Goal: Transaction & Acquisition: Purchase product/service

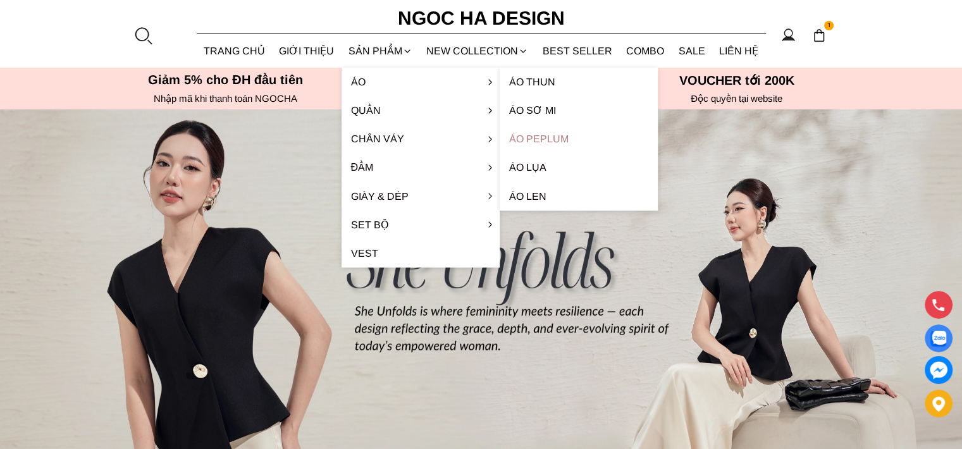
click at [511, 131] on link "Áo Peplum" at bounding box center [579, 139] width 158 height 28
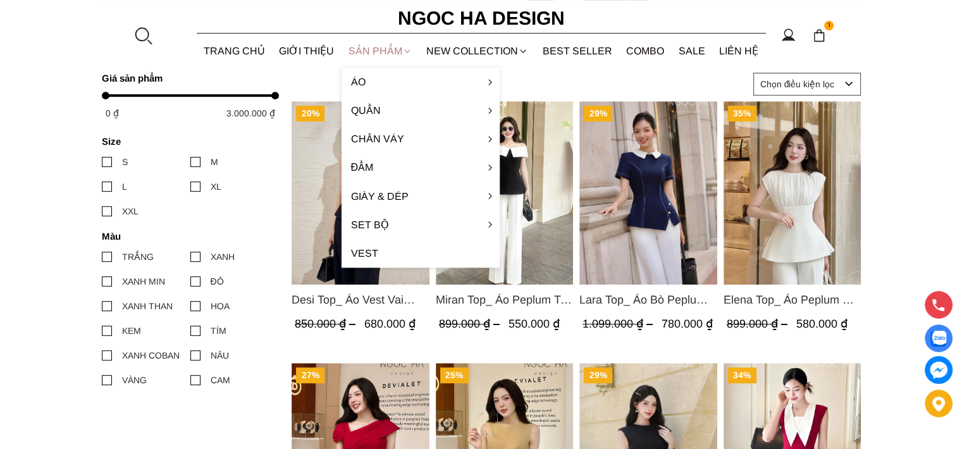
scroll to position [443, 0]
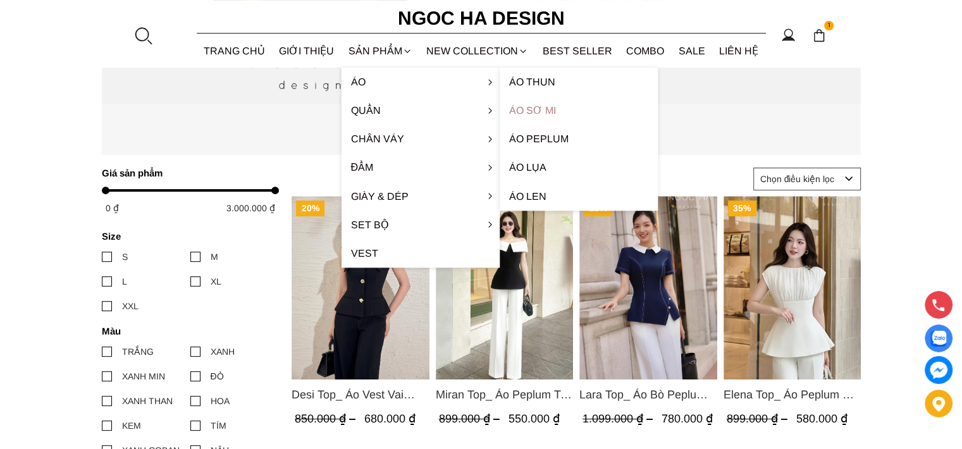
click at [542, 116] on link "Áo sơ mi" at bounding box center [579, 110] width 158 height 28
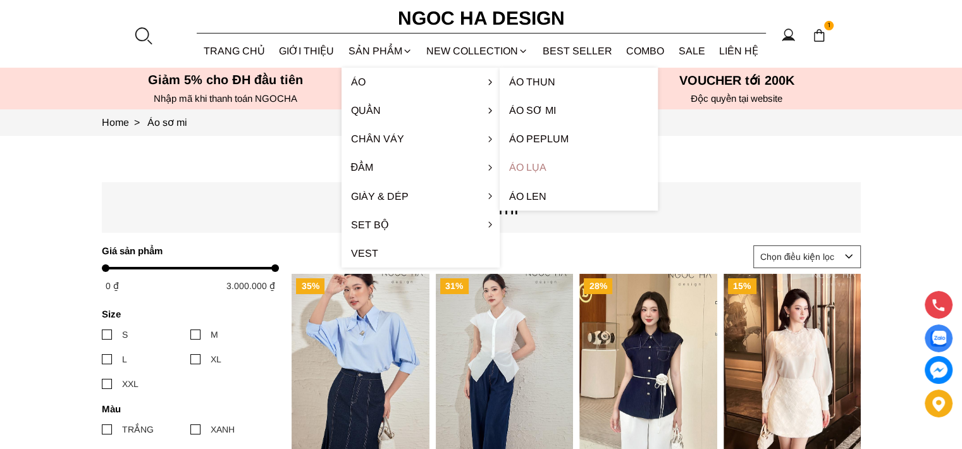
click at [526, 168] on link "Áo lụa" at bounding box center [579, 167] width 158 height 28
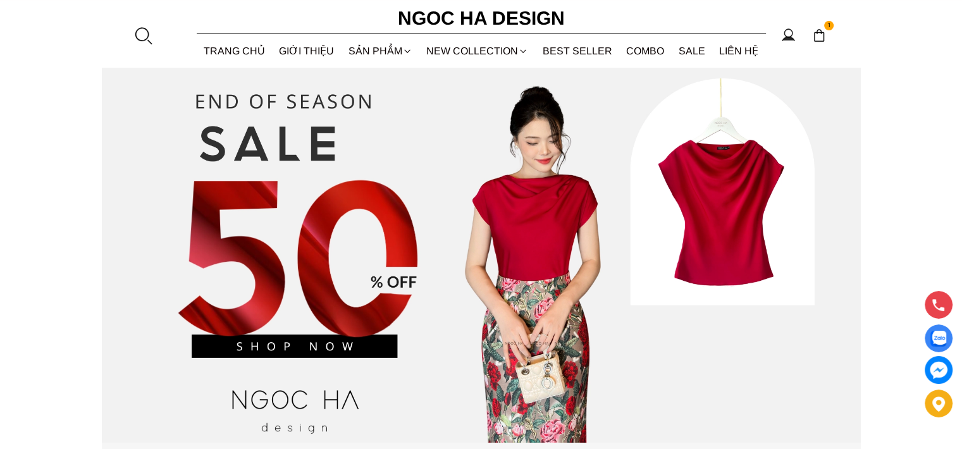
scroll to position [127, 0]
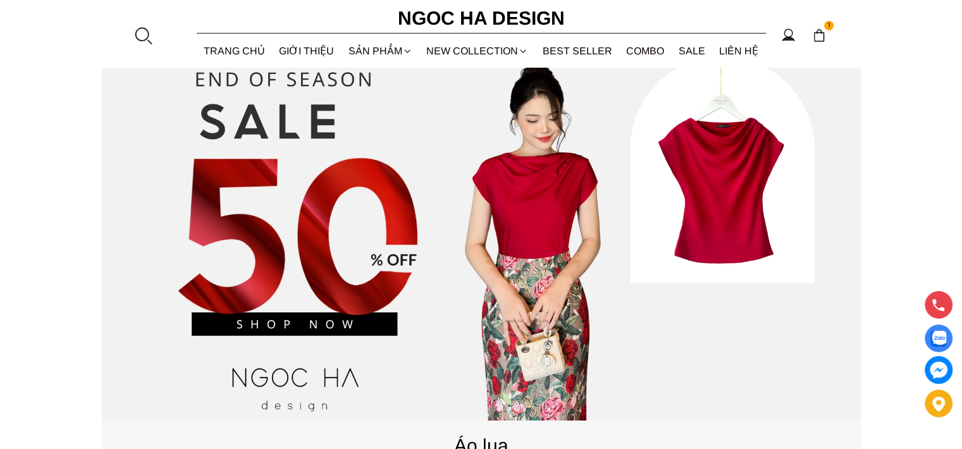
click at [700, 213] on source at bounding box center [481, 231] width 759 height 380
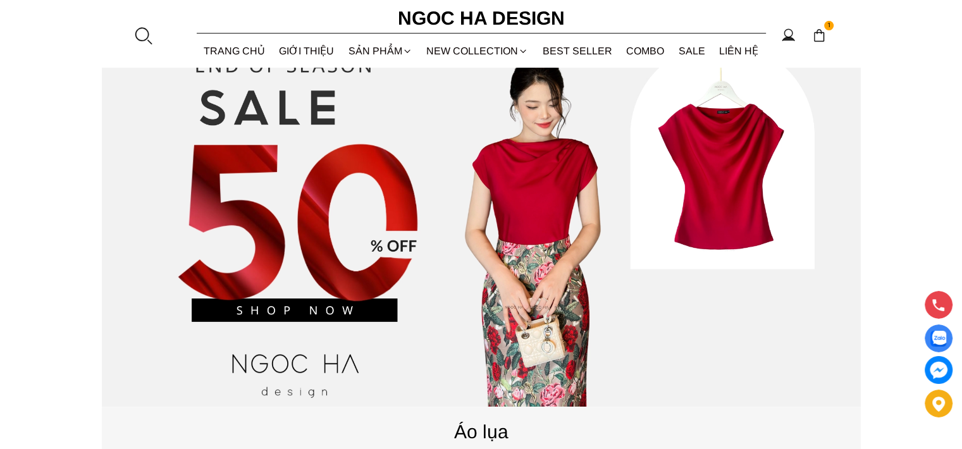
scroll to position [63, 0]
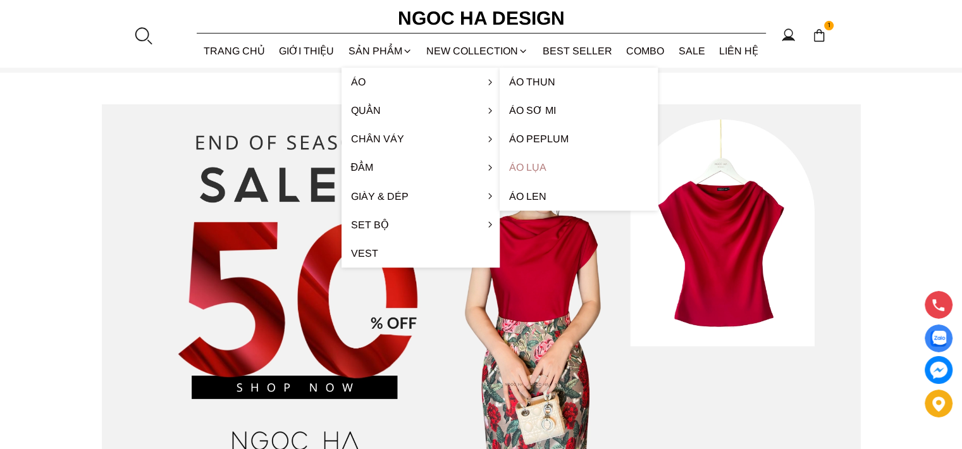
click at [527, 165] on link "Áo lụa" at bounding box center [579, 167] width 158 height 28
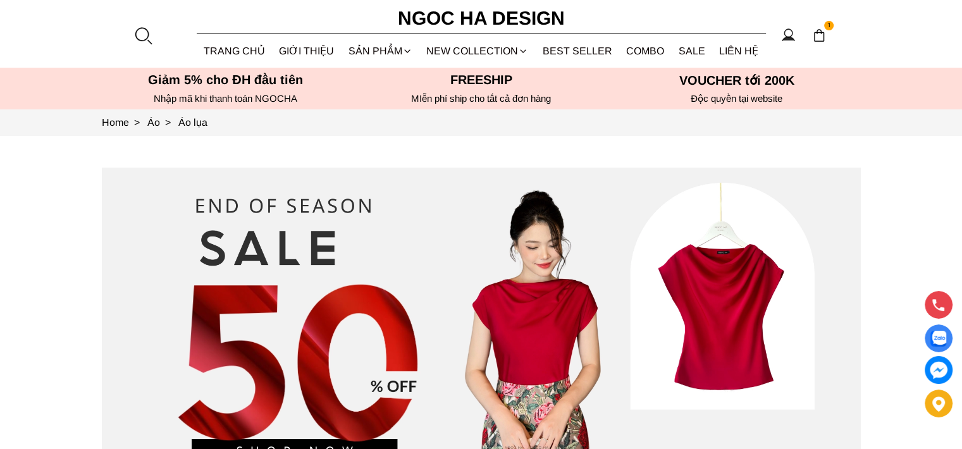
click at [742, 339] on source at bounding box center [481, 358] width 759 height 380
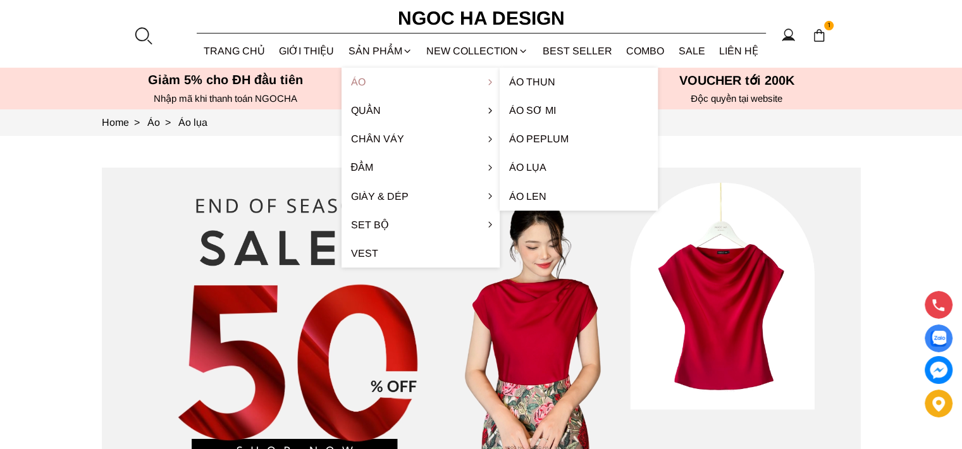
click at [362, 77] on link "Áo" at bounding box center [421, 82] width 158 height 28
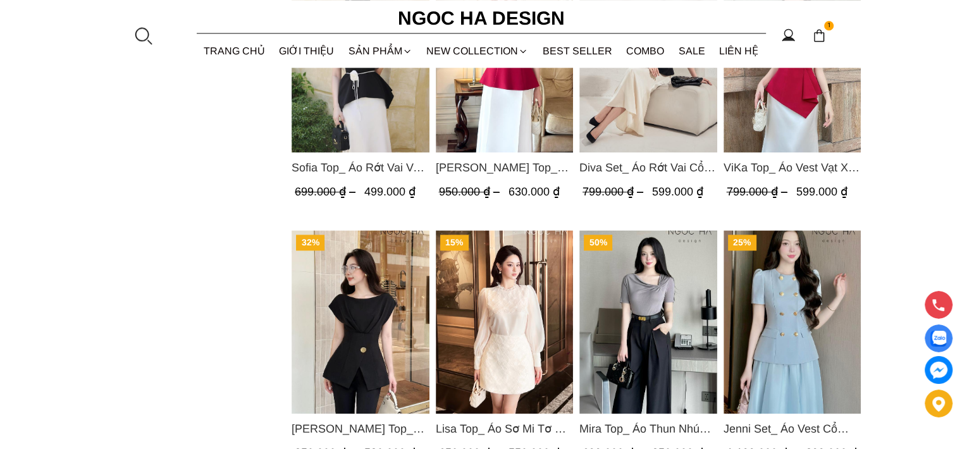
scroll to position [1708, 0]
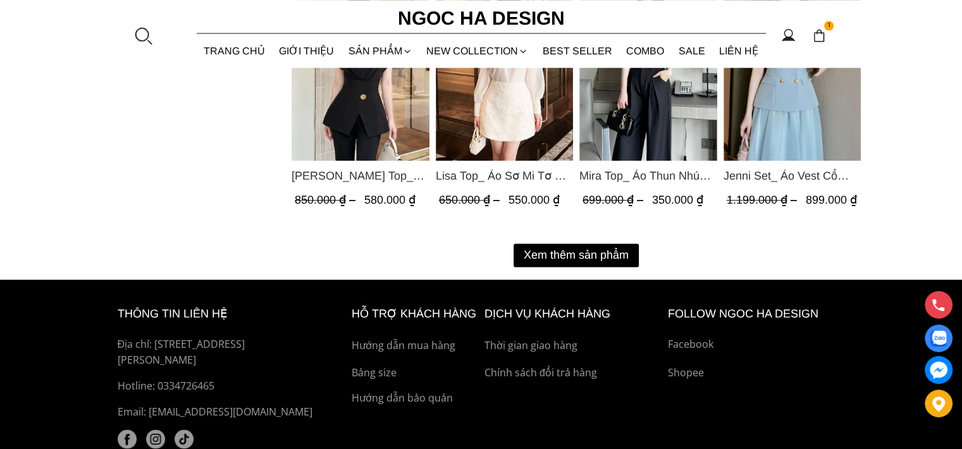
click at [587, 254] on button "Xem thêm sản phẩm" at bounding box center [576, 255] width 125 height 23
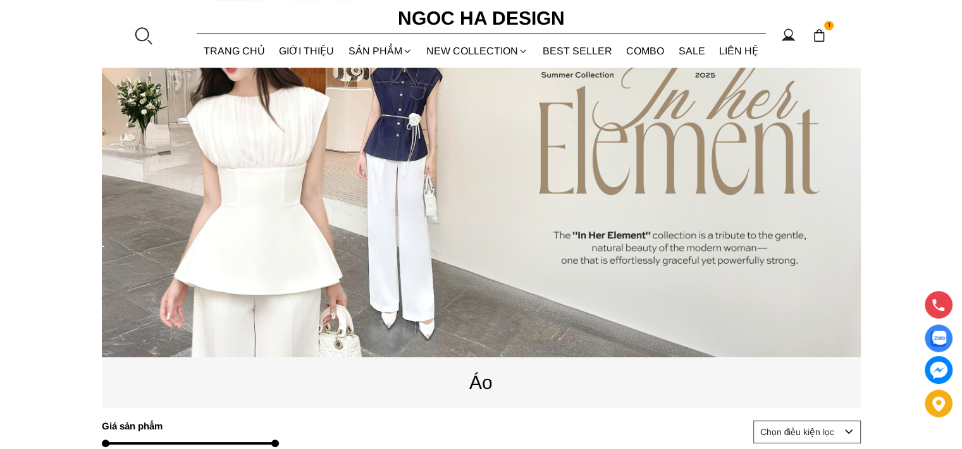
scroll to position [63, 0]
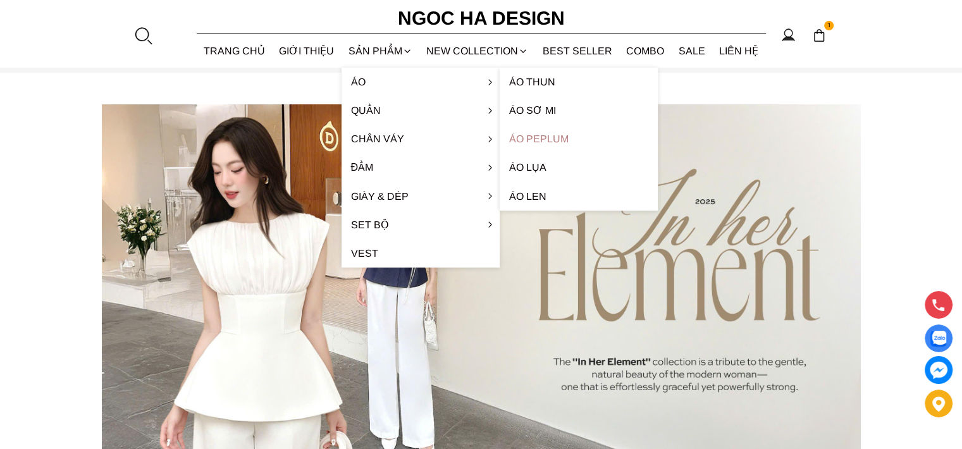
click at [526, 135] on link "Áo Peplum" at bounding box center [579, 139] width 158 height 28
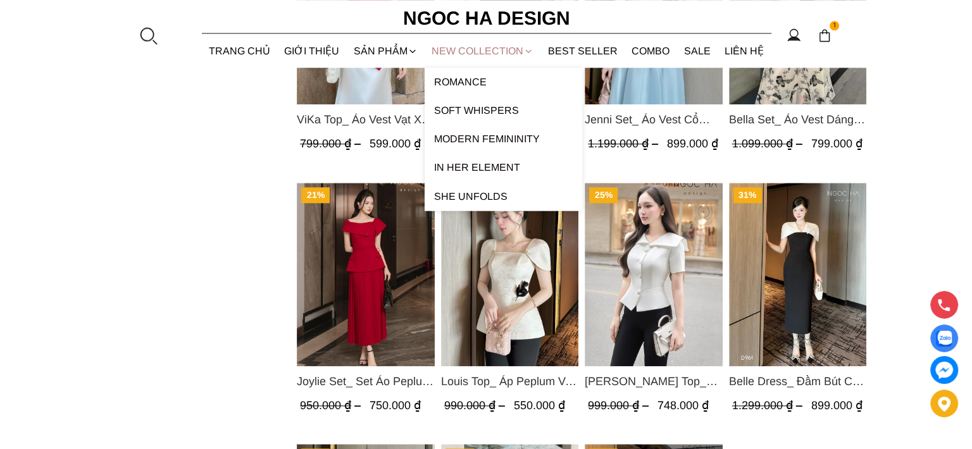
scroll to position [1139, 0]
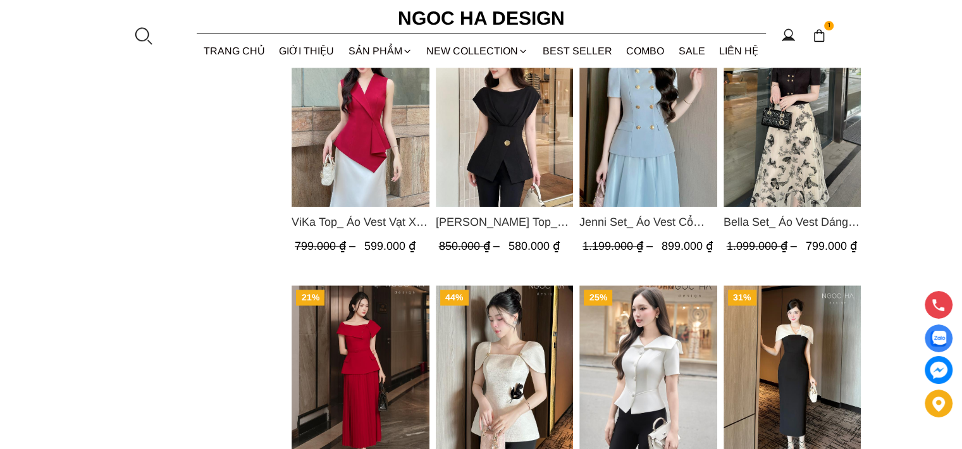
click at [819, 35] on img at bounding box center [819, 35] width 14 height 14
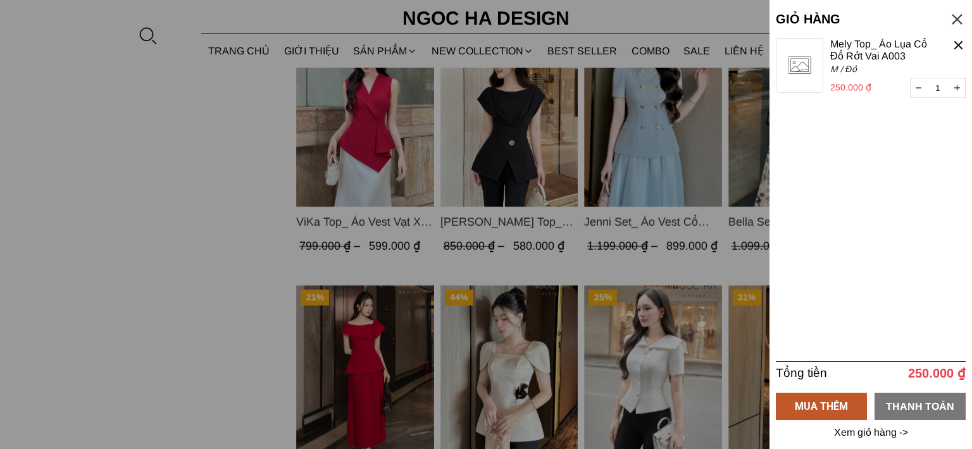
click at [919, 410] on div "THANH TOÁN" at bounding box center [919, 406] width 91 height 16
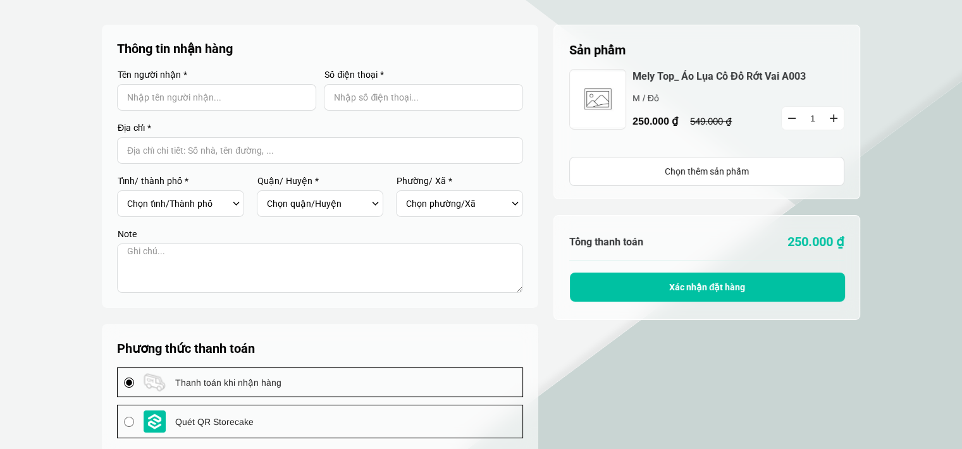
click at [655, 74] on link "Mely Top_ Áo Lụa Cổ Đổ Rớt Vai A003" at bounding box center [739, 76] width 212 height 13
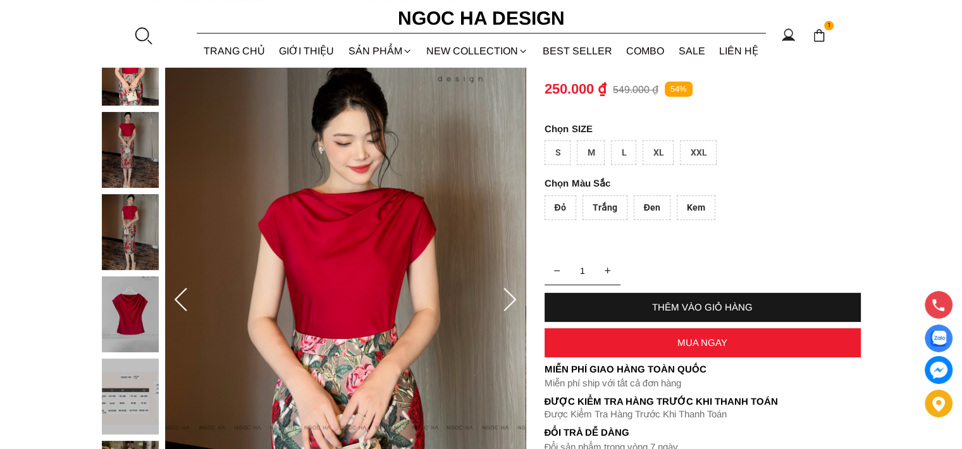
scroll to position [127, 0]
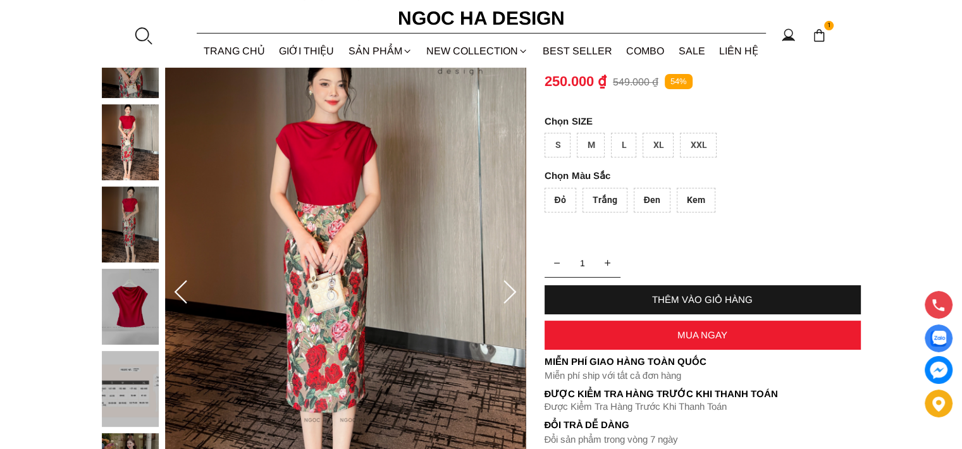
click at [137, 402] on img at bounding box center [130, 389] width 57 height 76
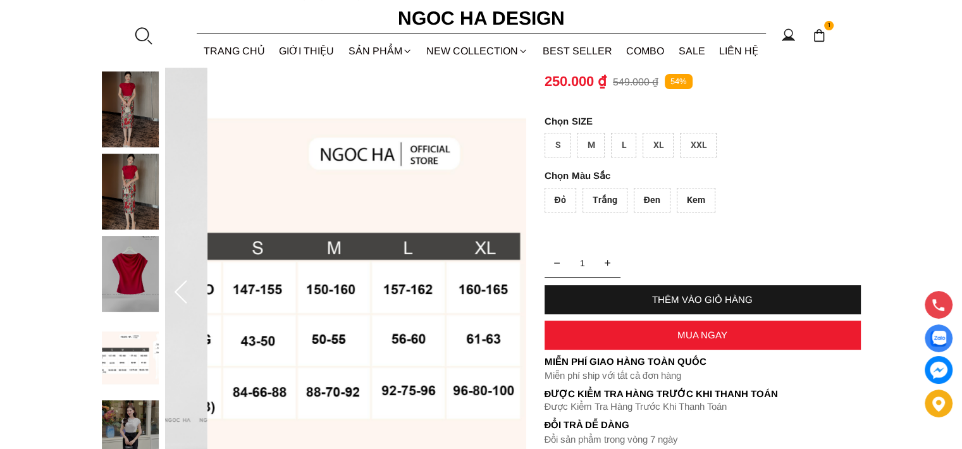
drag, startPoint x: 305, startPoint y: 362, endPoint x: 344, endPoint y: 357, distance: 39.5
click at [347, 358] on img at bounding box center [388, 292] width 361 height 541
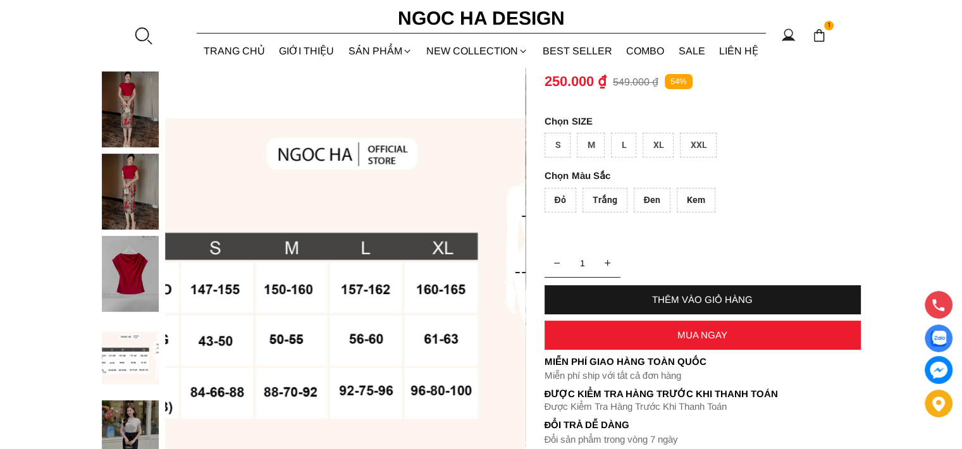
click at [587, 144] on div "M" at bounding box center [591, 145] width 28 height 25
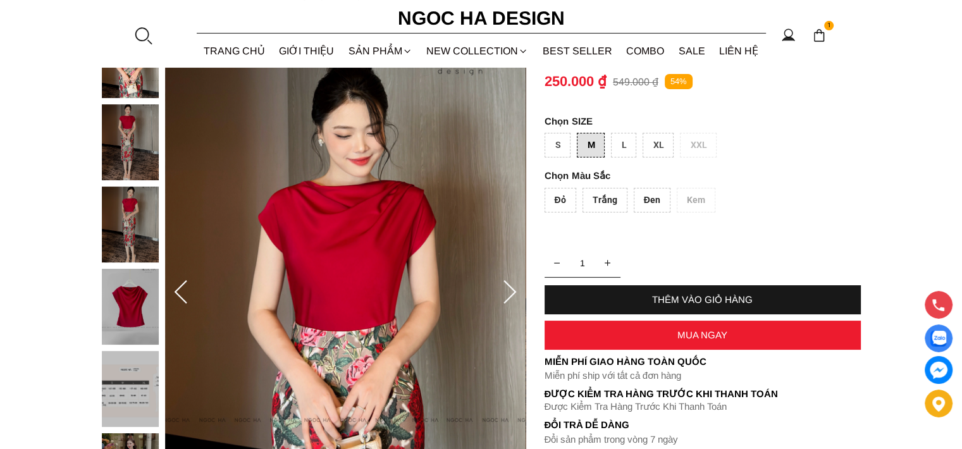
click at [137, 384] on img at bounding box center [130, 389] width 57 height 76
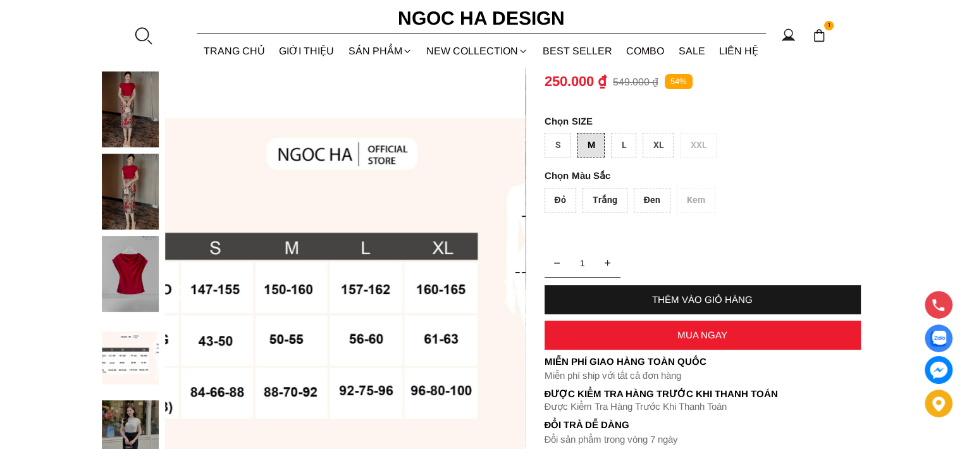
click at [563, 200] on div "Đỏ" at bounding box center [561, 200] width 32 height 25
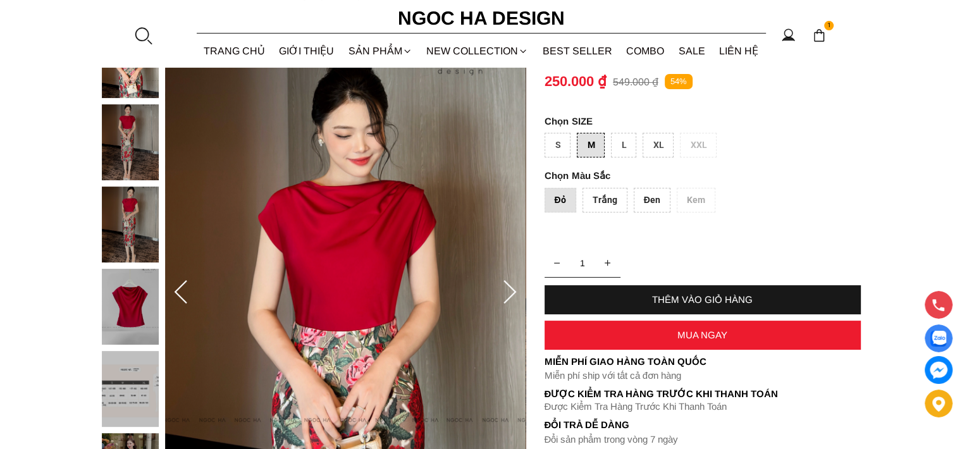
click at [691, 334] on div "MUA NGAY" at bounding box center [703, 335] width 316 height 11
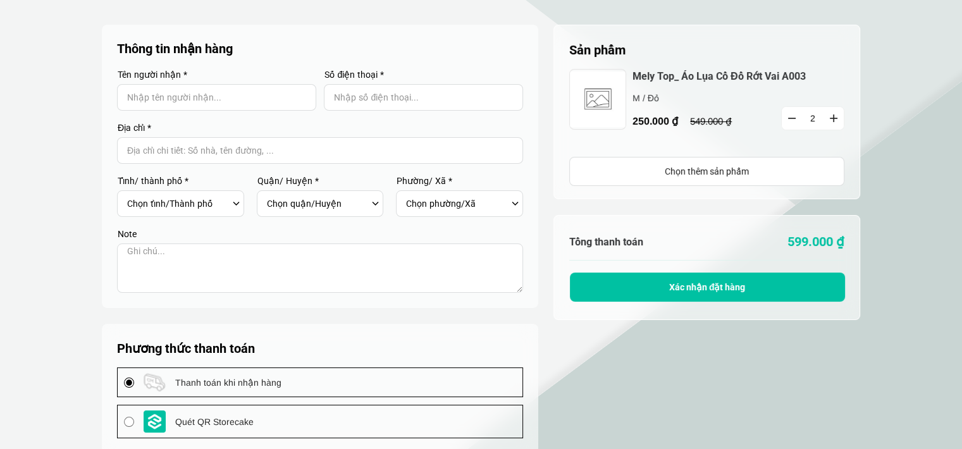
click at [790, 116] on button "button" at bounding box center [792, 118] width 20 height 23
type input "1"
click at [146, 98] on input "Input Nhập tên người nhận..." at bounding box center [216, 97] width 199 height 27
type input "[PERSON_NAME]"
type input "0978888589"
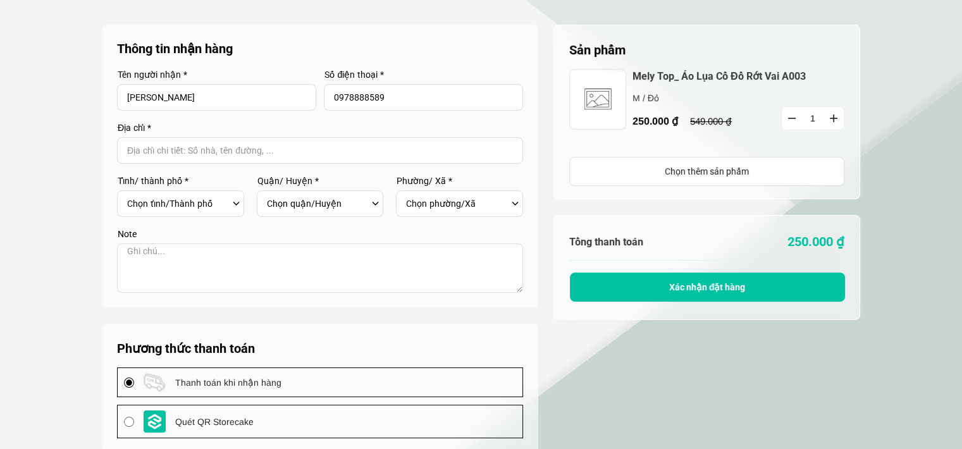
click at [187, 150] on input "Input address with auto completion" at bounding box center [320, 150] width 406 height 27
type input "103 đường 39"
click at [196, 231] on label "Note" at bounding box center [320, 234] width 406 height 9
click at [234, 201] on div "Chọn tỉnh/[GEOGRAPHIC_DATA] [GEOGRAPHIC_DATA] [GEOGRAPHIC_DATA] [GEOGRAPHIC_DAT…" at bounding box center [184, 204] width 115 height 22
click at [215, 152] on input "103 đường 39" at bounding box center [320, 150] width 406 height 27
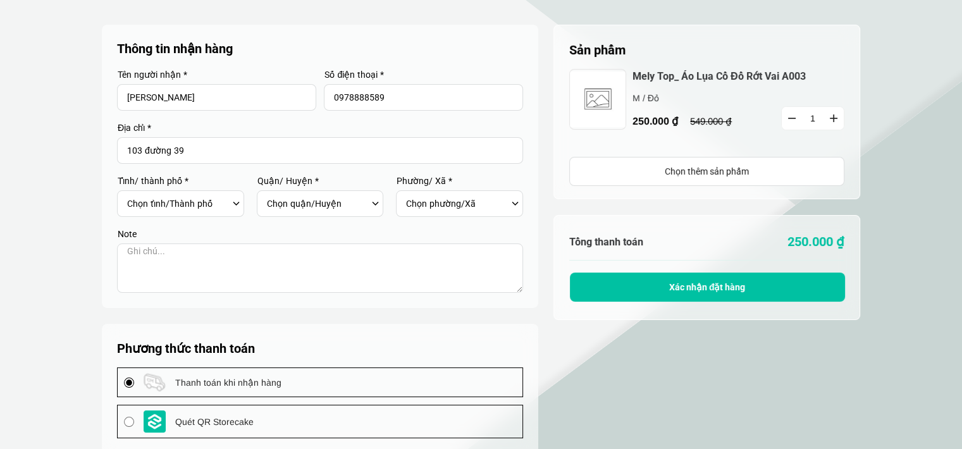
click at [236, 202] on div "Chọn tỉnh/[GEOGRAPHIC_DATA] [GEOGRAPHIC_DATA] [GEOGRAPHIC_DATA] [GEOGRAPHIC_DAT…" at bounding box center [184, 204] width 115 height 22
click at [169, 266] on textarea at bounding box center [320, 268] width 406 height 49
click at [190, 209] on select "Chọn tỉnh/[GEOGRAPHIC_DATA] [GEOGRAPHIC_DATA] [GEOGRAPHIC_DATA] [GEOGRAPHIC_DAT…" at bounding box center [178, 204] width 102 height 22
select select "701"
click at [127, 193] on select "Chọn tỉnh/Thành phố Hà Nội Hồ Chí Minh An Giang Bà Rịa-Vũng Tàu Bạc Liêu Bắc Gi…" at bounding box center [178, 204] width 102 height 22
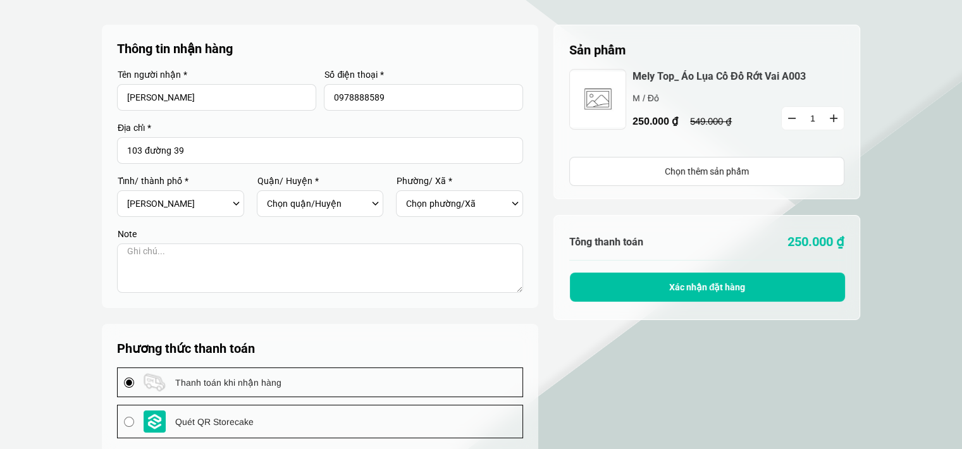
click at [278, 207] on select "Chọn quận/Huyện Huyện Bình Chánh Huyện Cần Giờ Huyện Củ Chi Huyện Hóc Môn Huyện…" at bounding box center [318, 204] width 102 height 22
click at [267, 193] on select "Chọn quận/Huyện Huyện Bình Chánh Huyện Cần Giờ Huyện Củ Chi Huyện Hóc Môn Huyện…" at bounding box center [318, 204] width 102 height 22
click at [421, 208] on select "Chọn phường/Xã Phường 1 Phường 10 Phường 11 Phường 12 Phường 13 Phường 14 Phườn…" at bounding box center [457, 204] width 102 height 22
click at [375, 206] on div "Chọn quận/Huyện Huyện Bình Chánh Huyện Cần Giờ Huyện Củ Chi Huyện Hóc Môn Huyện…" at bounding box center [324, 204] width 115 height 22
click at [286, 206] on select "Chọn quận/Huyện Huyện Bình Chánh Huyện Cần Giờ Huyện Củ Chi Huyện Hóc Môn Huyện…" at bounding box center [318, 204] width 102 height 22
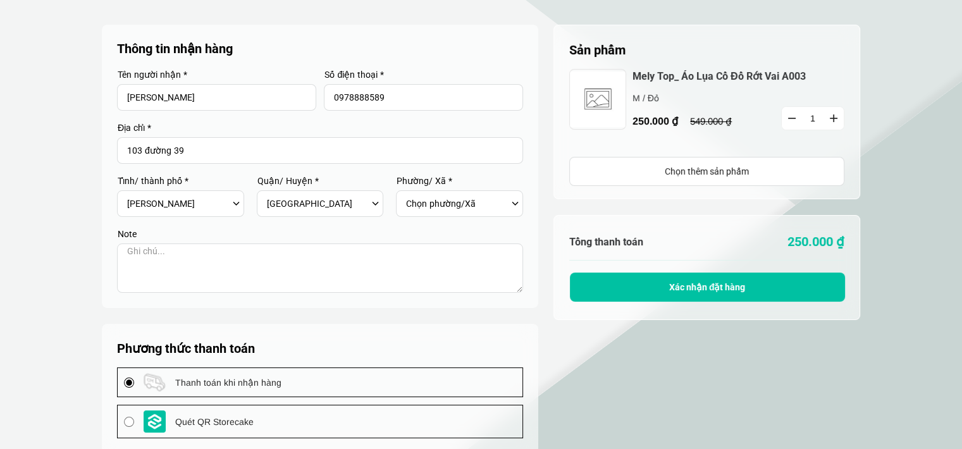
select select "70113"
click at [267, 193] on select "Chọn quận/Huyện Huyện Bình Chánh Huyện Cần Giờ Huyện Củ Chi Huyện Hóc Môn Huyện…" at bounding box center [318, 204] width 102 height 22
click at [423, 206] on select "Chọn phường/Xã Phường Bình Thuận Phường Phú Mỹ Phường Phú Thuận Phường Tân Hưng…" at bounding box center [457, 204] width 102 height 22
select select "7011315"
click at [406, 193] on select "Chọn phường/Xã Phường Bình Thuận Phường Phú Mỹ Phường Phú Thuận Phường Tân Hưng…" at bounding box center [457, 204] width 102 height 22
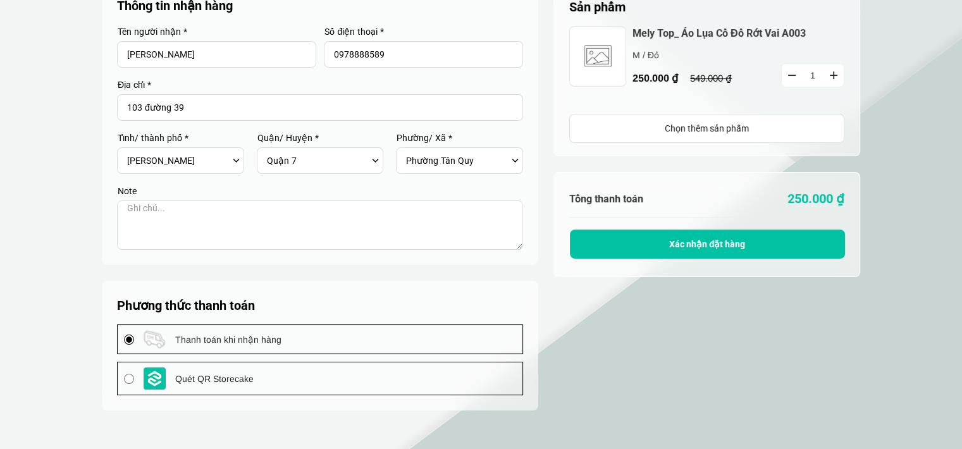
scroll to position [127, 0]
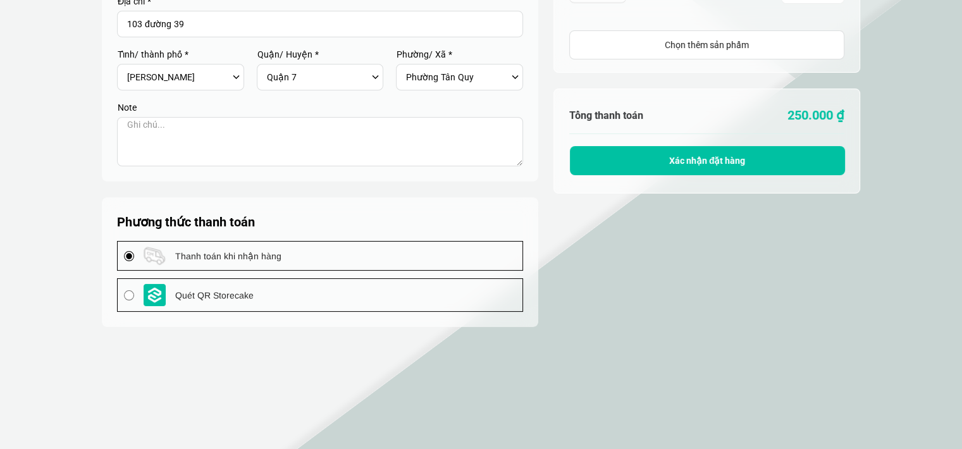
click at [666, 158] on button "Xác nhận đặt hàng" at bounding box center [707, 160] width 275 height 29
